Goal: Task Accomplishment & Management: Manage account settings

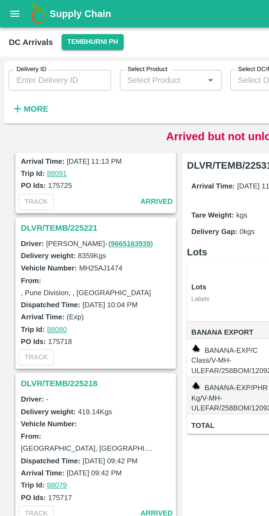
scroll to position [1060, 0]
click at [29, 113] on h3 "DLVR/TEMB/225221" at bounding box center [48, 113] width 76 height 7
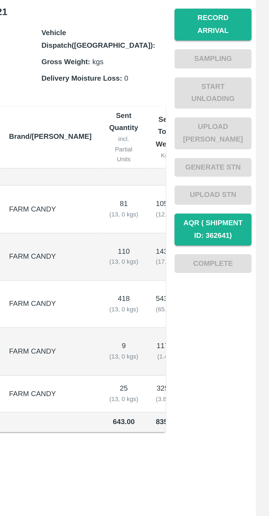
click at [246, 82] on button "Record Arrival" at bounding box center [241, 89] width 38 height 16
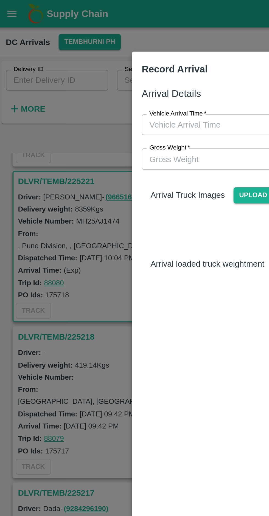
click at [99, 63] on input "Vehicle Arrival Time   *" at bounding box center [132, 62] width 121 height 10
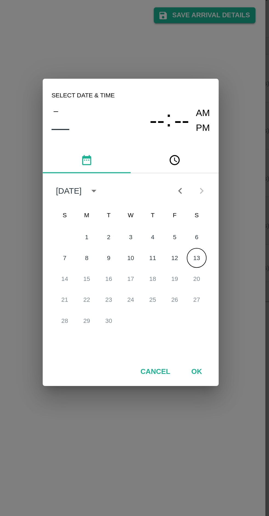
click at [171, 268] on button "13" at bounding box center [167, 271] width 10 height 10
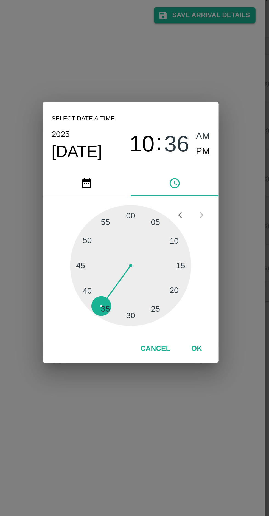
click at [142, 214] on span "10" at bounding box center [140, 213] width 13 height 13
click at [143, 213] on span "10" at bounding box center [140, 213] width 13 height 13
type input "[DATE] 11:38 AM"
click at [168, 315] on button "OK" at bounding box center [168, 316] width 18 height 10
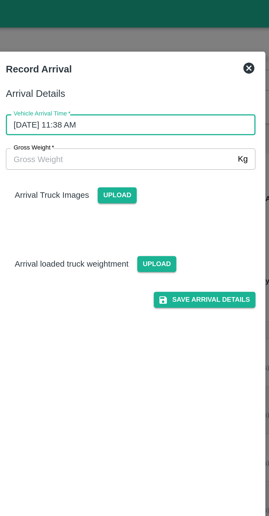
click at [119, 98] on span "Upload" at bounding box center [127, 98] width 19 height 8
click at [0, 0] on input "Upload" at bounding box center [0, 0] width 0 height 0
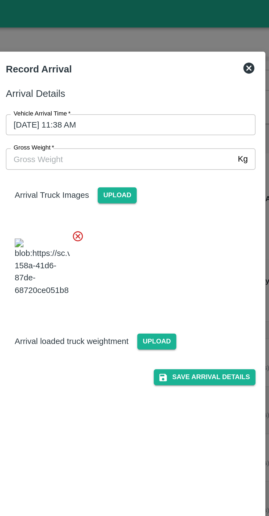
click at [148, 175] on span "Upload" at bounding box center [147, 171] width 19 height 8
click at [0, 0] on input "Upload" at bounding box center [0, 0] width 0 height 0
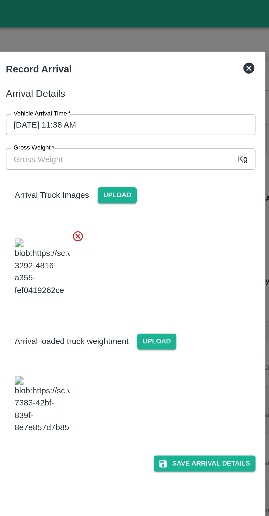
click at [92, 216] on img at bounding box center [90, 202] width 27 height 29
click at [103, 216] on img at bounding box center [90, 202] width 27 height 29
click at [97, 216] on img at bounding box center [90, 202] width 27 height 29
click at [95, 216] on img at bounding box center [90, 202] width 27 height 29
click at [88, 216] on img at bounding box center [90, 202] width 27 height 29
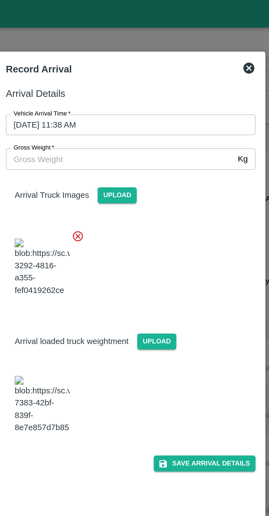
click at [103, 216] on img at bounding box center [90, 202] width 27 height 29
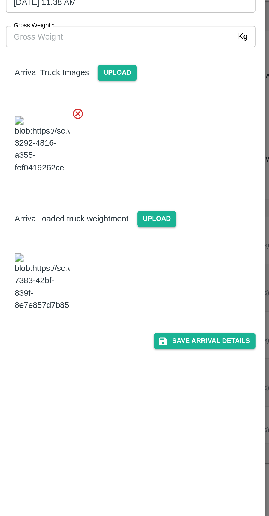
click at [91, 216] on img at bounding box center [90, 202] width 27 height 29
click at [148, 175] on span "Upload" at bounding box center [147, 171] width 19 height 8
click at [0, 0] on input "Upload" at bounding box center [0, 0] width 0 height 0
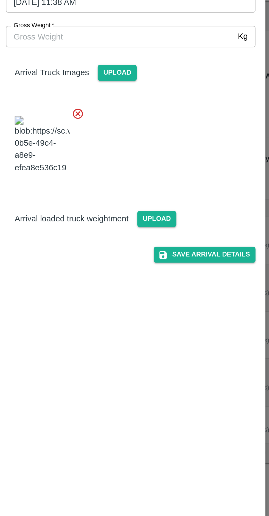
click at [147, 175] on span "Upload" at bounding box center [147, 171] width 19 height 8
click at [0, 0] on input "Upload" at bounding box center [0, 0] width 0 height 0
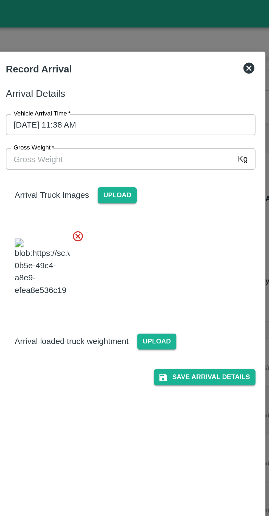
click at [149, 175] on span "Upload" at bounding box center [147, 171] width 19 height 8
click at [0, 0] on input "Upload" at bounding box center [0, 0] width 0 height 0
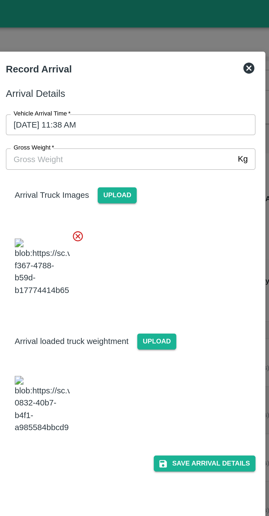
click at [91, 216] on img at bounding box center [90, 202] width 27 height 29
click at [113, 78] on input "Gross Weight   *" at bounding box center [129, 79] width 114 height 10
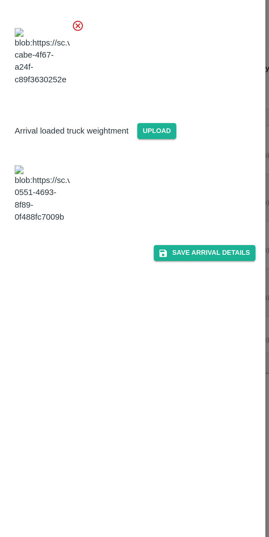
type input "14730"
click at [89, 218] on img at bounding box center [90, 203] width 27 height 29
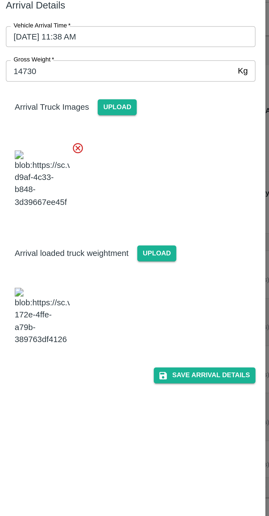
click at [175, 235] on button "Save Arrival Details" at bounding box center [171, 231] width 51 height 8
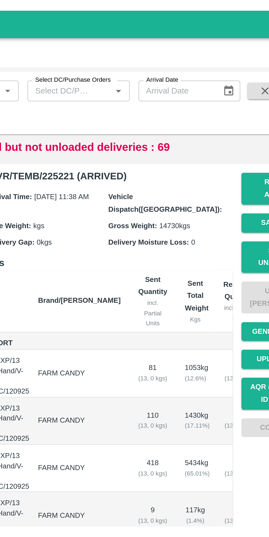
scroll to position [0, 32]
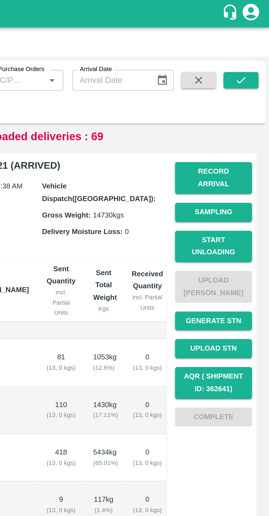
click at [242, 117] on button "Start Unloading" at bounding box center [241, 123] width 38 height 16
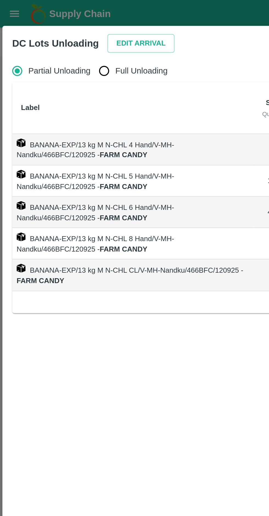
click at [64, 23] on button "Edit Arrival" at bounding box center [70, 22] width 33 height 10
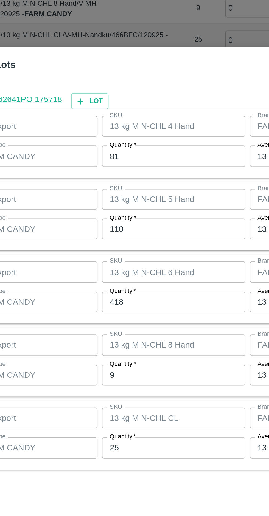
click at [113, 194] on input "81" at bounding box center [125, 195] width 72 height 10
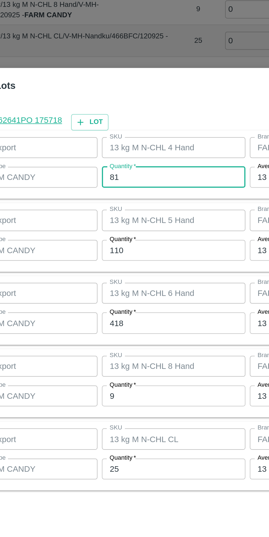
type input "8"
type input "85"
click at [114, 244] on input "110" at bounding box center [125, 242] width 72 height 10
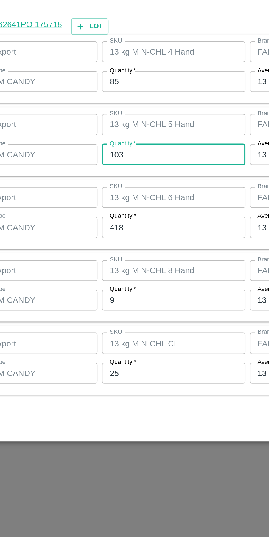
type input "103"
click at [119, 281] on input "418" at bounding box center [125, 279] width 72 height 10
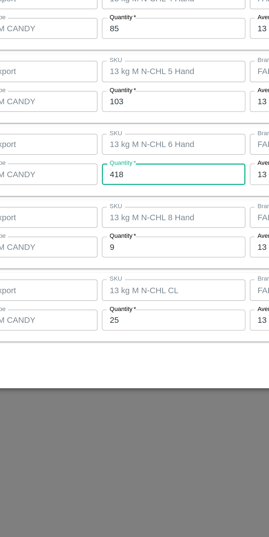
click at [107, 317] on input "9" at bounding box center [125, 315] width 72 height 10
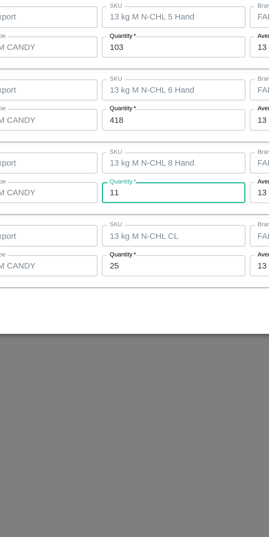
type input "11"
click at [112, 352] on input "25" at bounding box center [125, 352] width 72 height 10
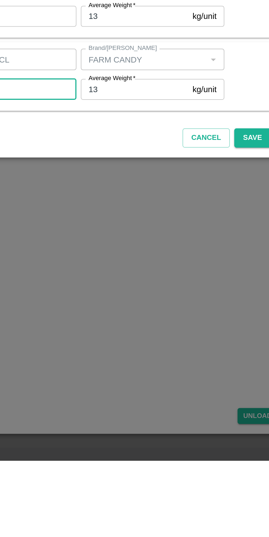
type input "26"
click at [249, 377] on button "Save" at bounding box center [248, 376] width 18 height 10
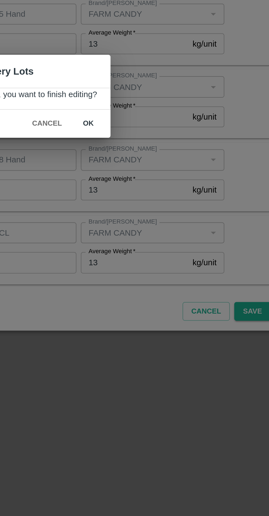
click at [166, 270] on button "ok" at bounding box center [167, 272] width 18 height 10
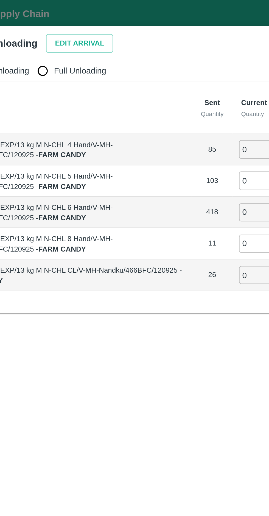
click at [57, 36] on input "Full Unloading" at bounding box center [52, 35] width 11 height 11
radio input "true"
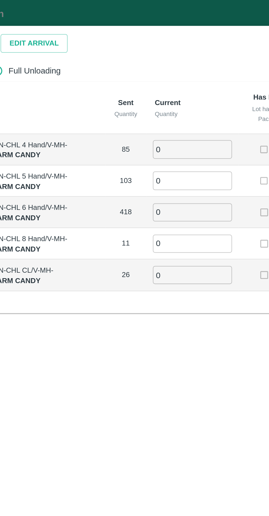
click at [142, 75] on input "0" at bounding box center [150, 74] width 40 height 9
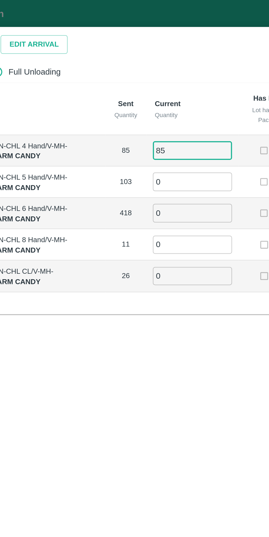
type input "85"
click at [147, 91] on input "0" at bounding box center [150, 90] width 40 height 9
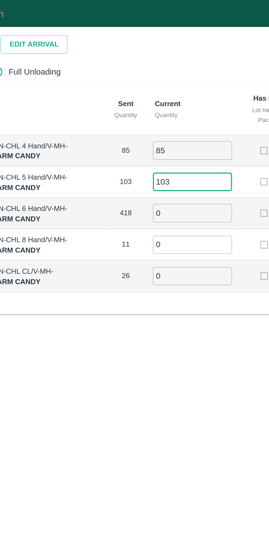
type input "103"
click at [148, 105] on input "0" at bounding box center [150, 106] width 40 height 9
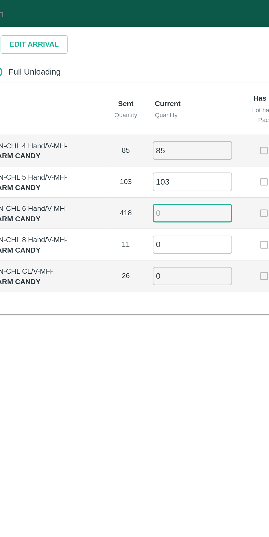
click at [144, 107] on input "number" at bounding box center [150, 106] width 40 height 9
type input "418"
click at [144, 123] on input "0" at bounding box center [150, 122] width 40 height 9
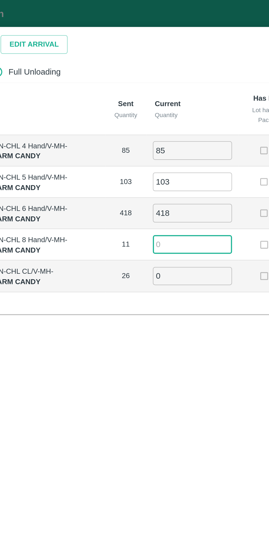
type input "7"
type input "11"
click at [150, 139] on input "0" at bounding box center [150, 137] width 40 height 9
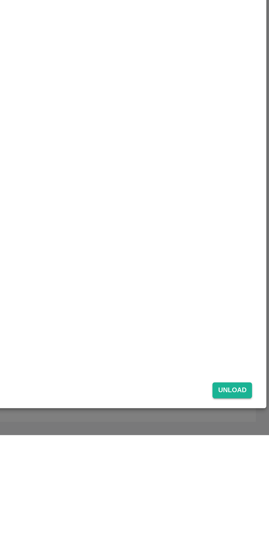
scroll to position [0, 0]
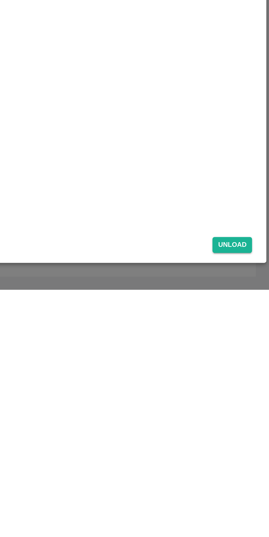
type input "26"
click at [252, 516] on button "Unload" at bounding box center [251, 515] width 20 height 8
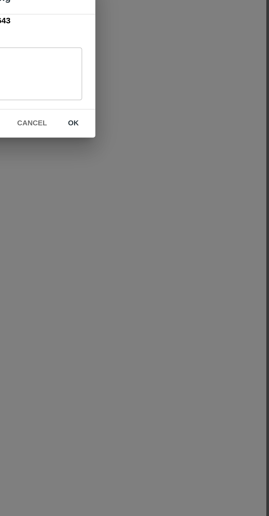
click at [176, 291] on button "ok" at bounding box center [171, 290] width 18 height 10
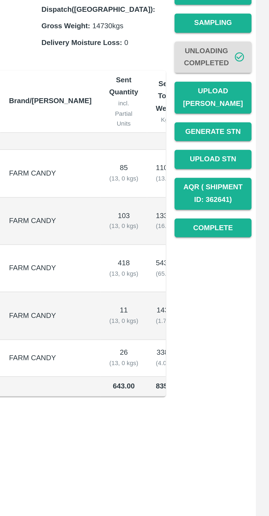
click at [244, 138] on button "Upload [PERSON_NAME]" at bounding box center [241, 143] width 38 height 16
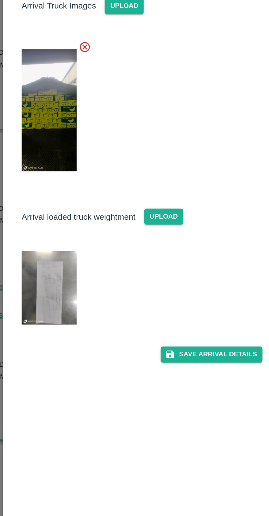
click at [96, 235] on img at bounding box center [90, 238] width 27 height 36
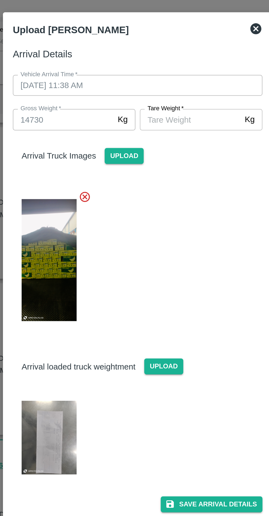
click at [161, 80] on input "[PERSON_NAME]   *" at bounding box center [161, 79] width 50 height 10
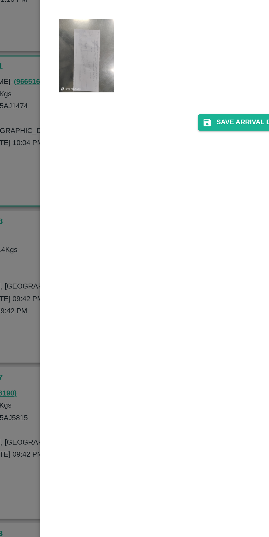
type input "5830"
click at [94, 236] on img at bounding box center [90, 239] width 27 height 36
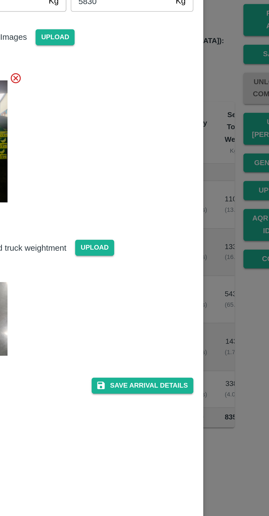
click at [181, 275] on button "Save Arrival Details" at bounding box center [171, 272] width 51 height 8
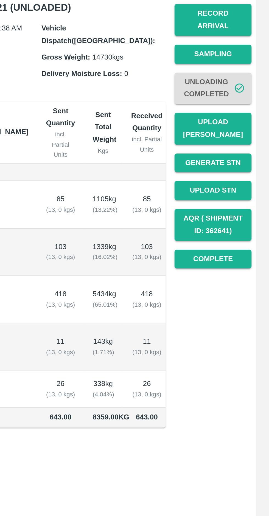
click at [247, 204] on button "Complete" at bounding box center [241, 209] width 38 height 10
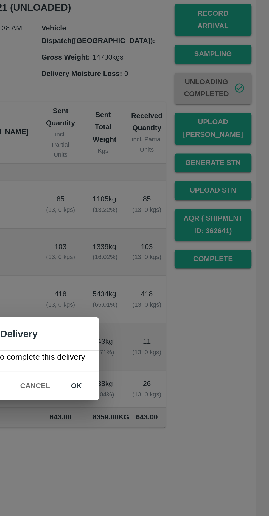
click at [178, 277] on button "ok" at bounding box center [173, 272] width 18 height 10
